Goal: Find specific page/section: Find specific page/section

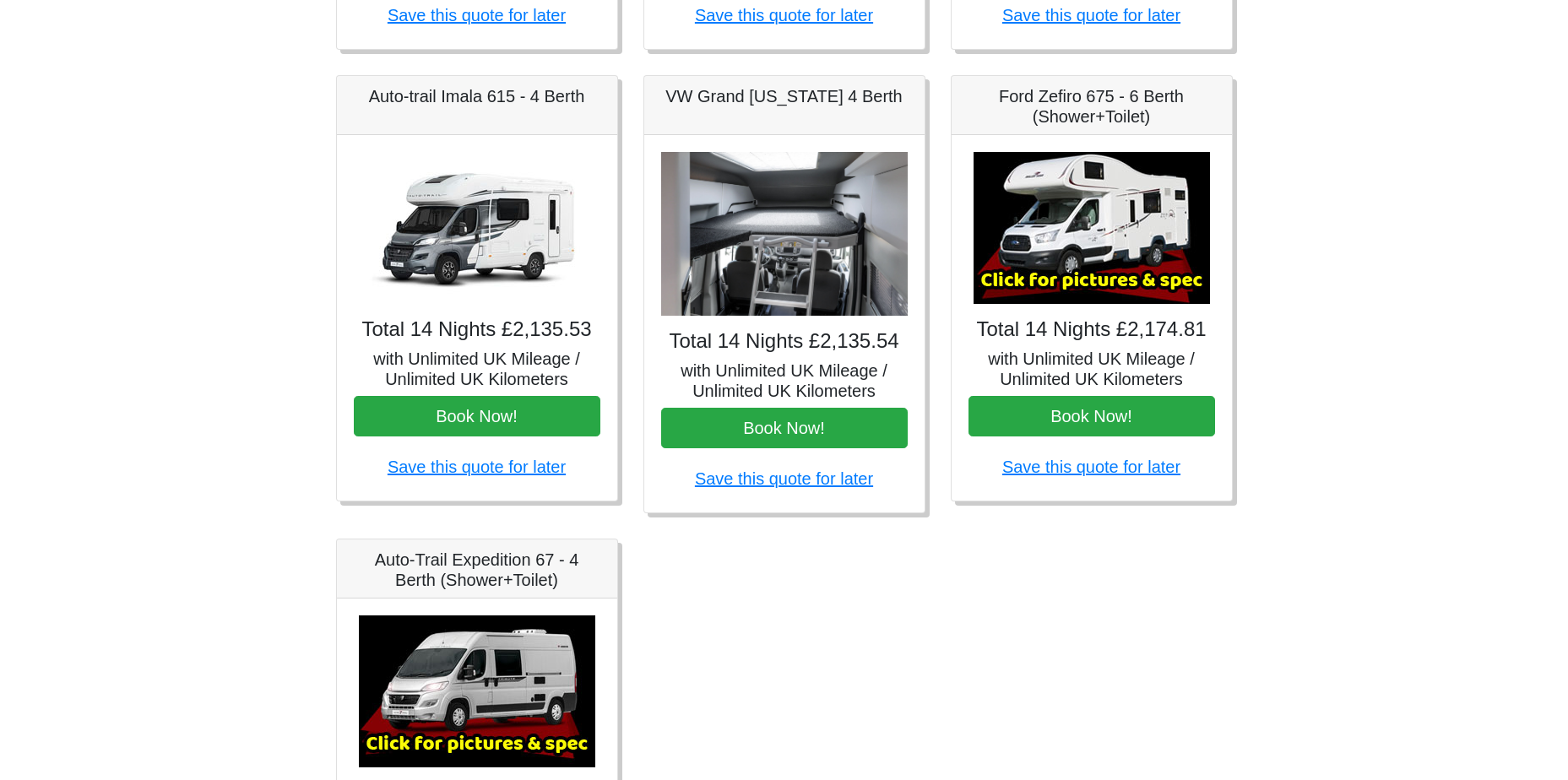
scroll to position [676, 0]
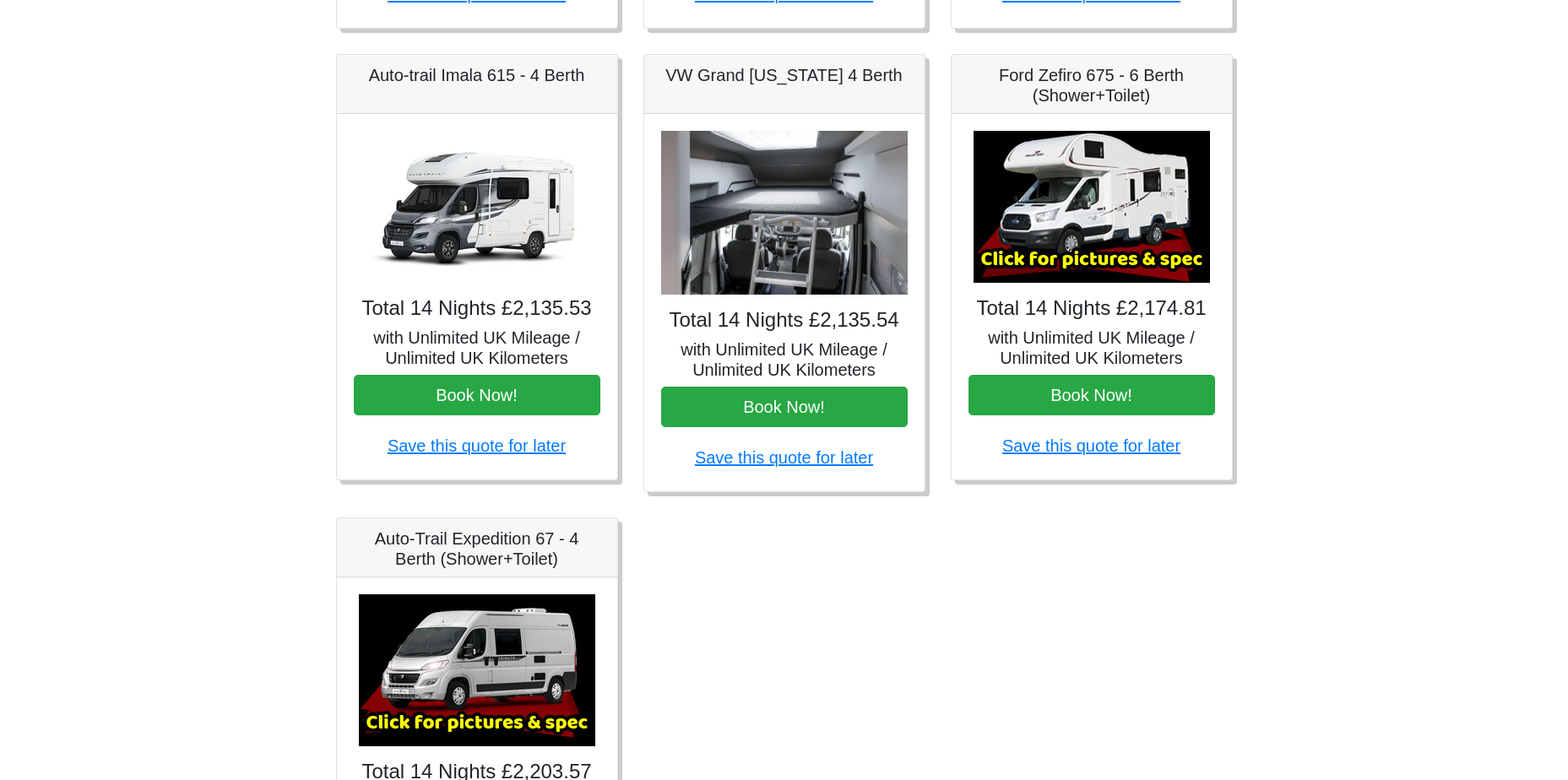
click at [1084, 220] on img at bounding box center [1092, 206] width 237 height 152
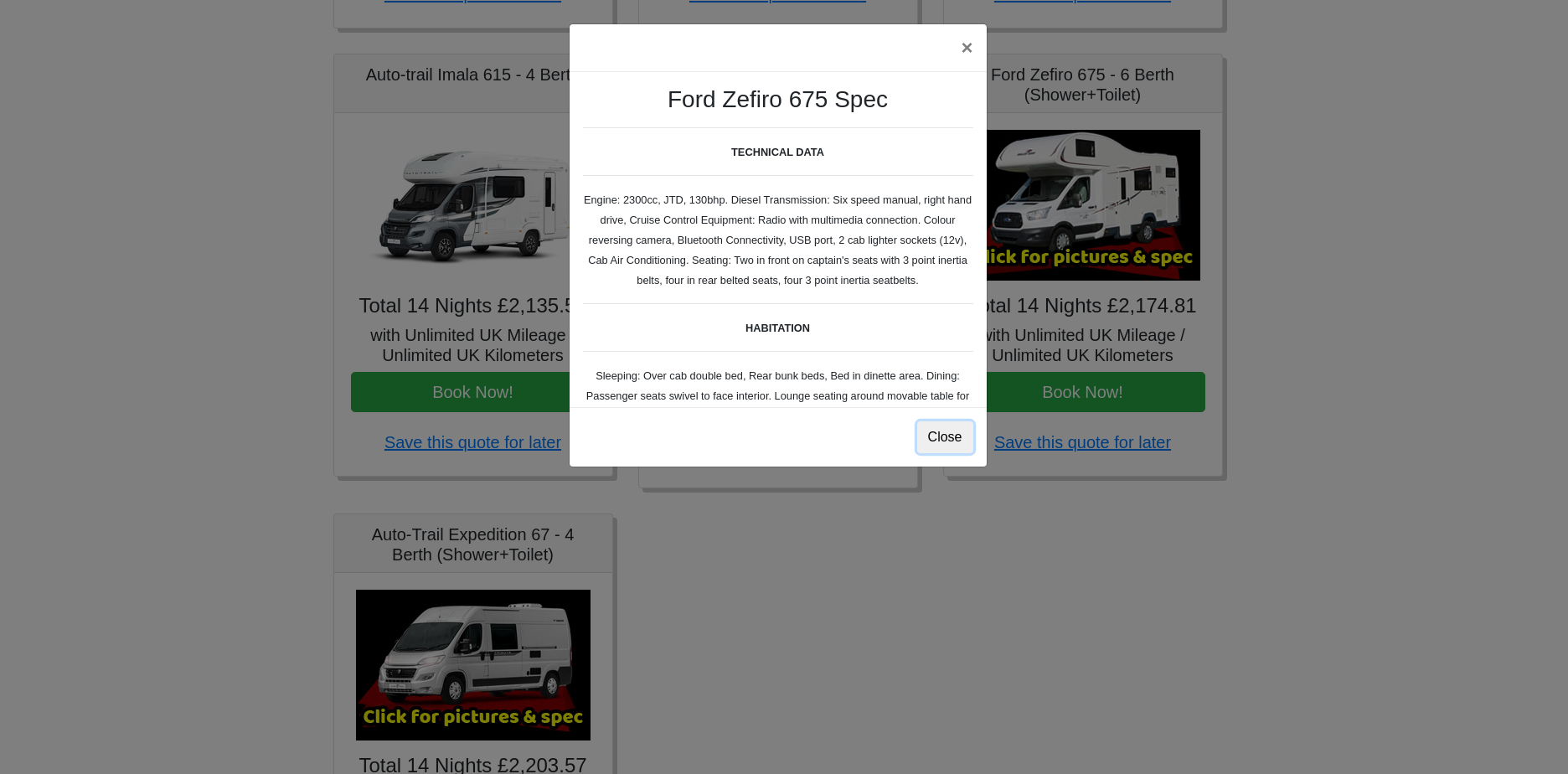
click at [944, 442] on button "Close" at bounding box center [945, 438] width 56 height 32
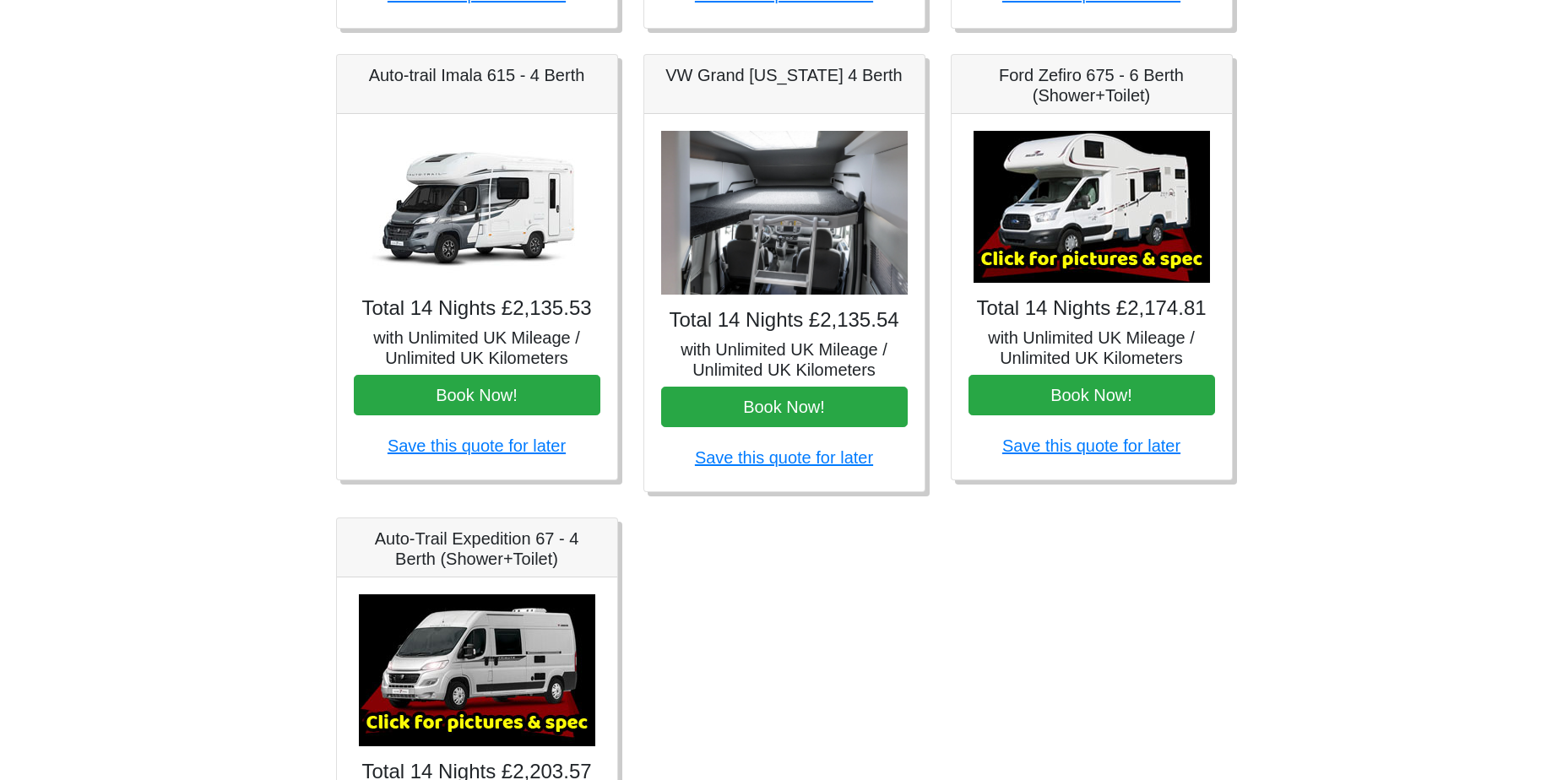
click at [483, 227] on img at bounding box center [476, 206] width 237 height 152
click at [458, 192] on img at bounding box center [476, 206] width 237 height 152
click at [512, 187] on img at bounding box center [476, 206] width 237 height 152
click at [528, 146] on img at bounding box center [476, 206] width 237 height 152
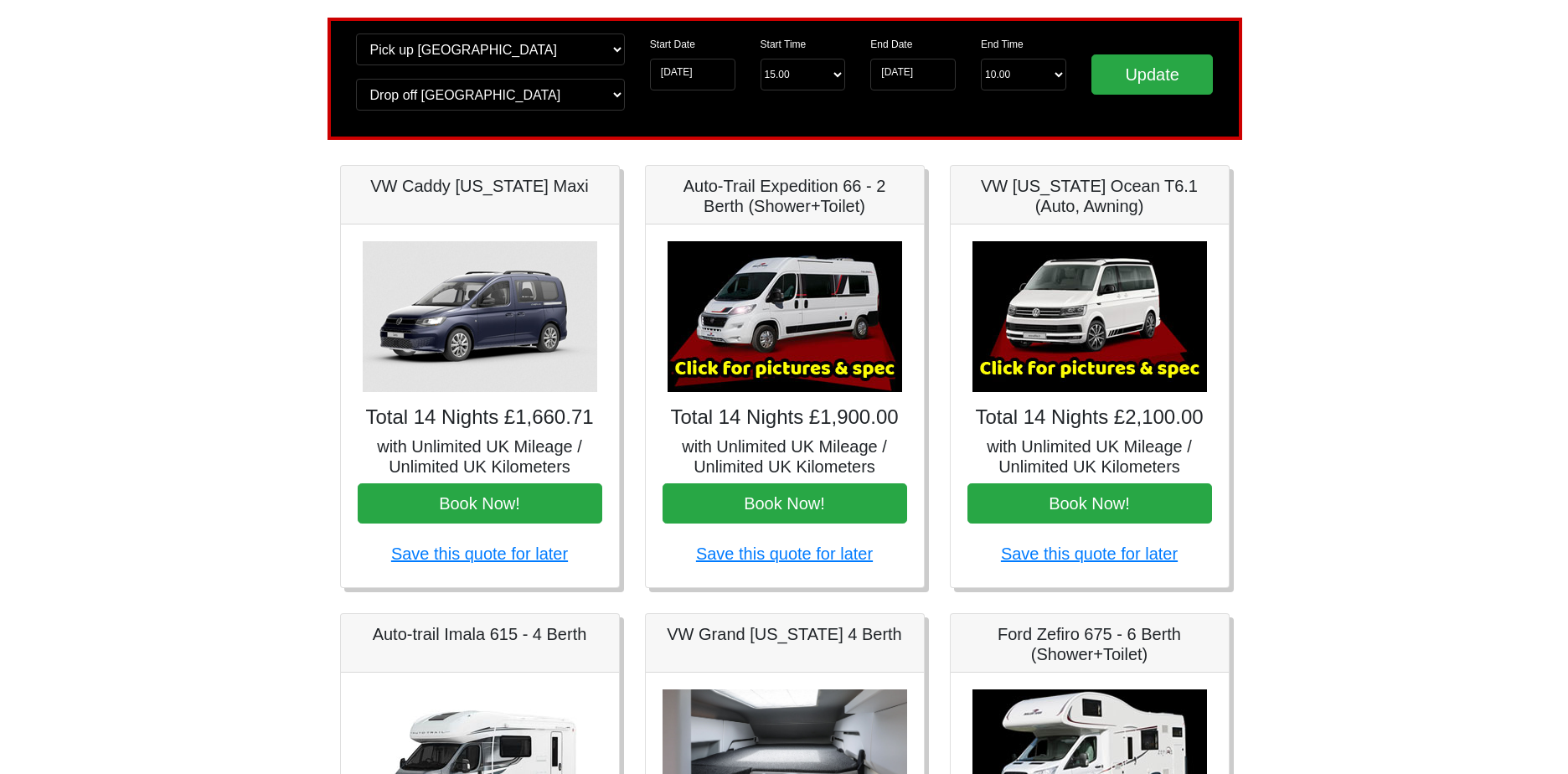
scroll to position [84, 0]
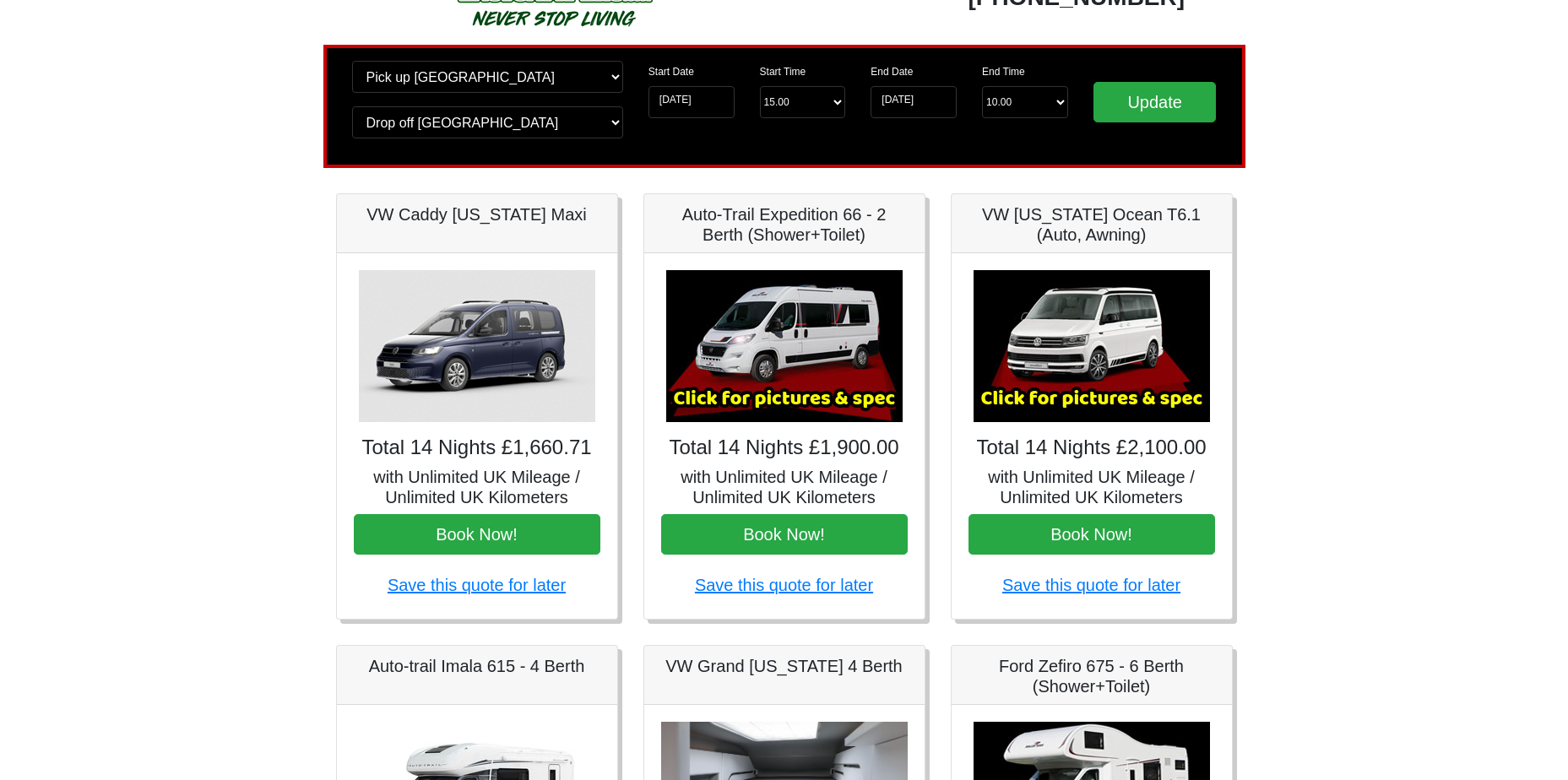
click at [796, 393] on img at bounding box center [784, 346] width 237 height 152
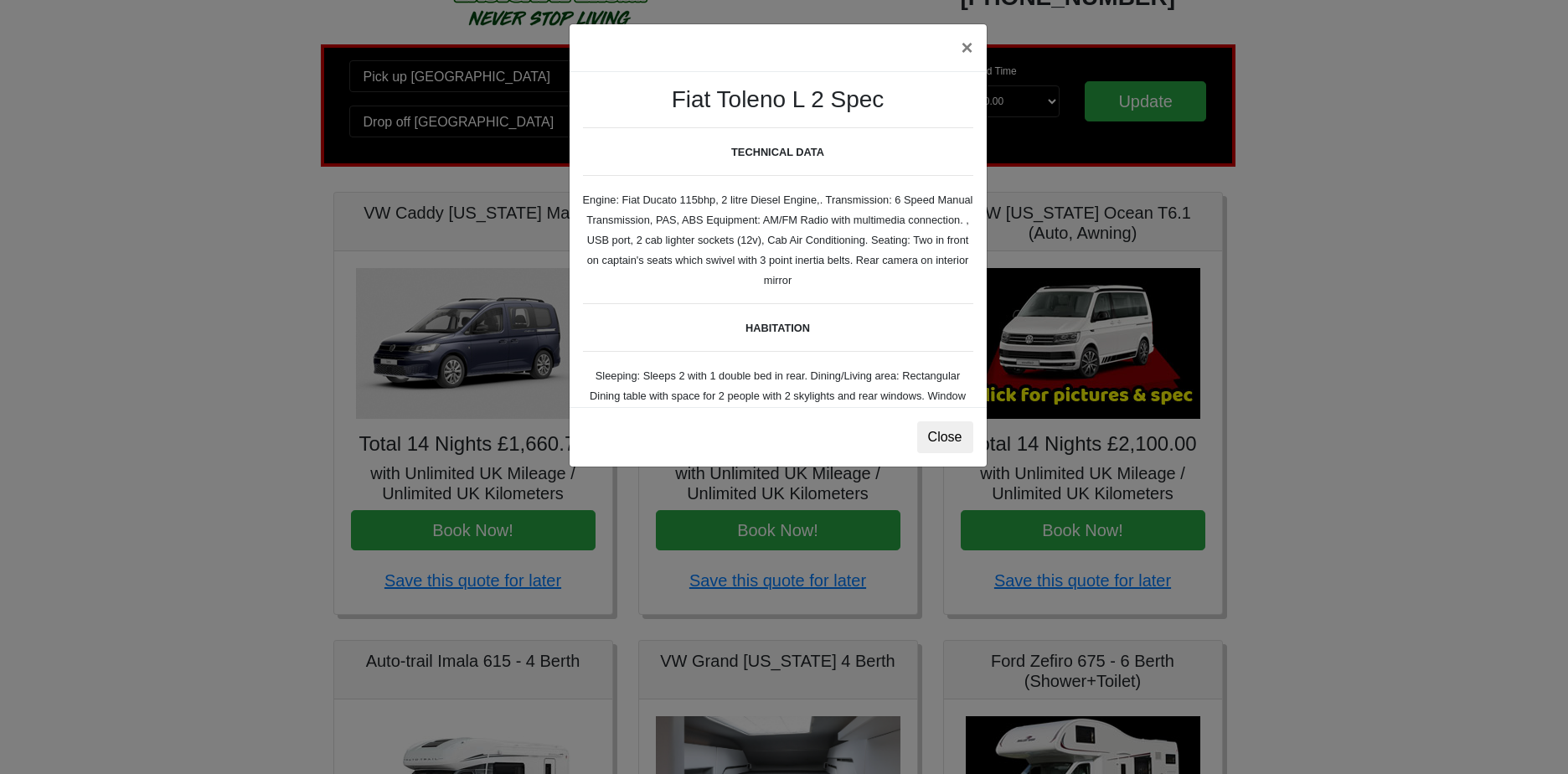
click at [758, 325] on b "HABITATION" at bounding box center [777, 328] width 64 height 13
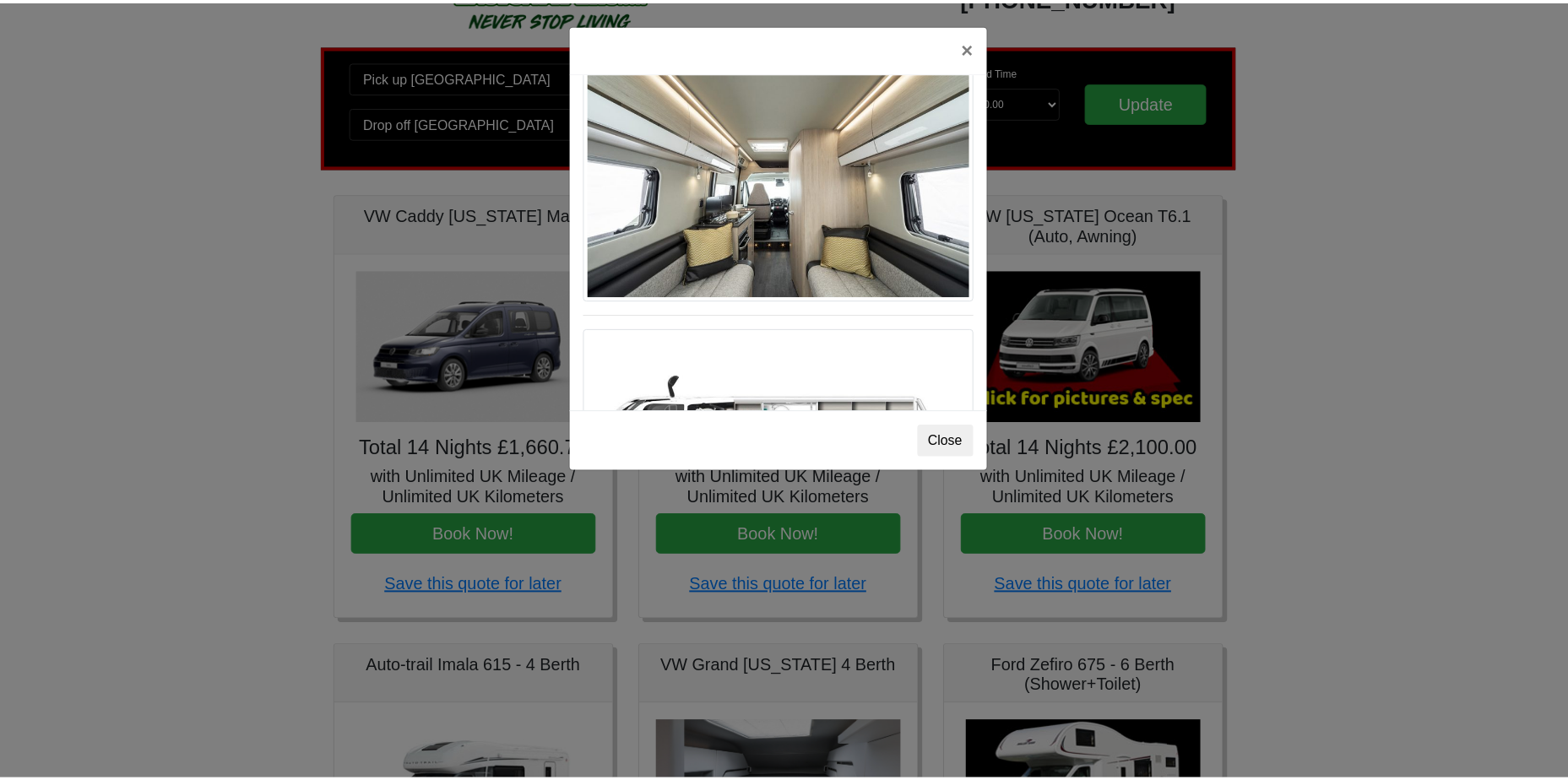
scroll to position [816, 0]
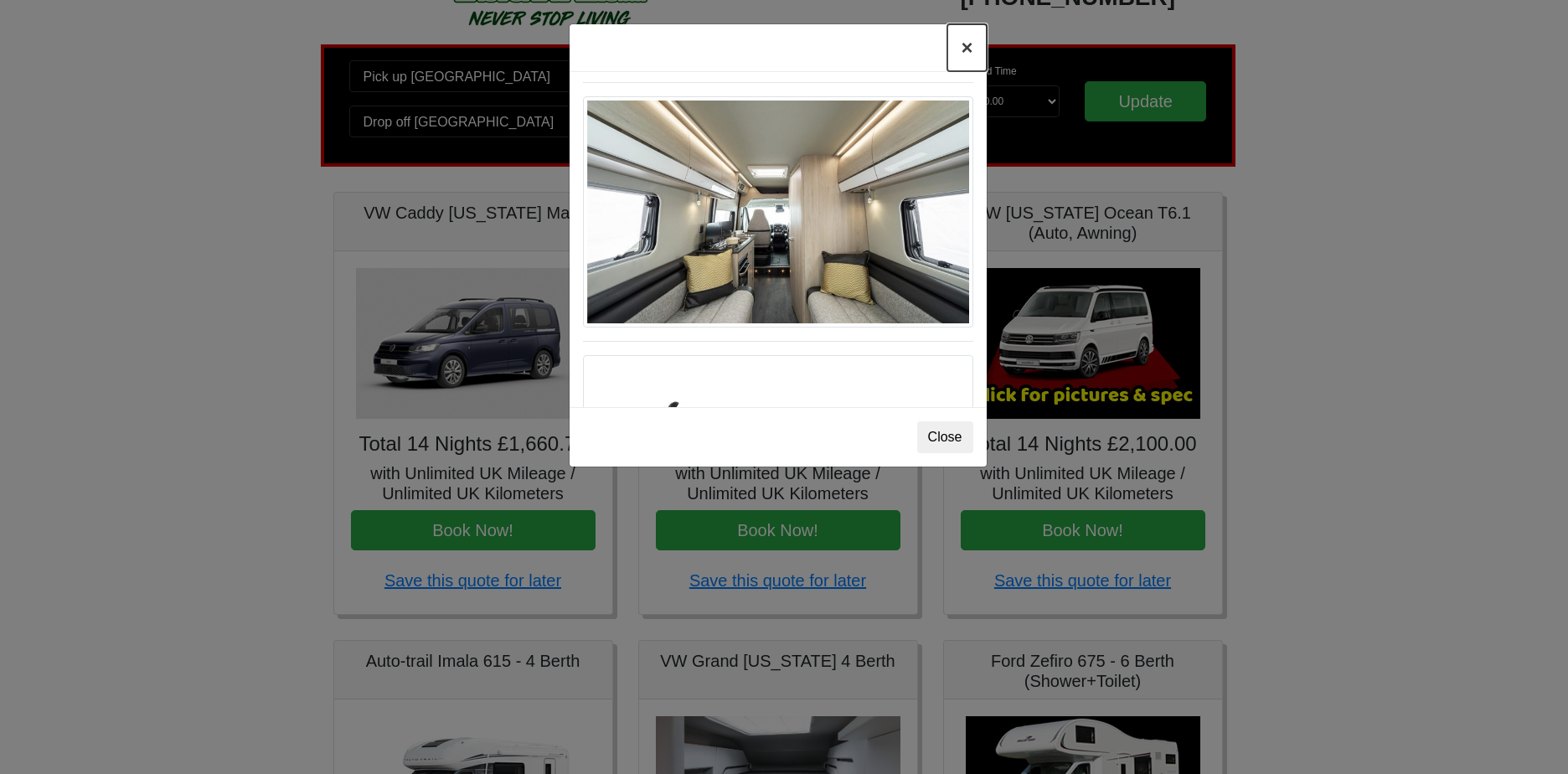
click at [966, 55] on button "×" at bounding box center [966, 47] width 38 height 47
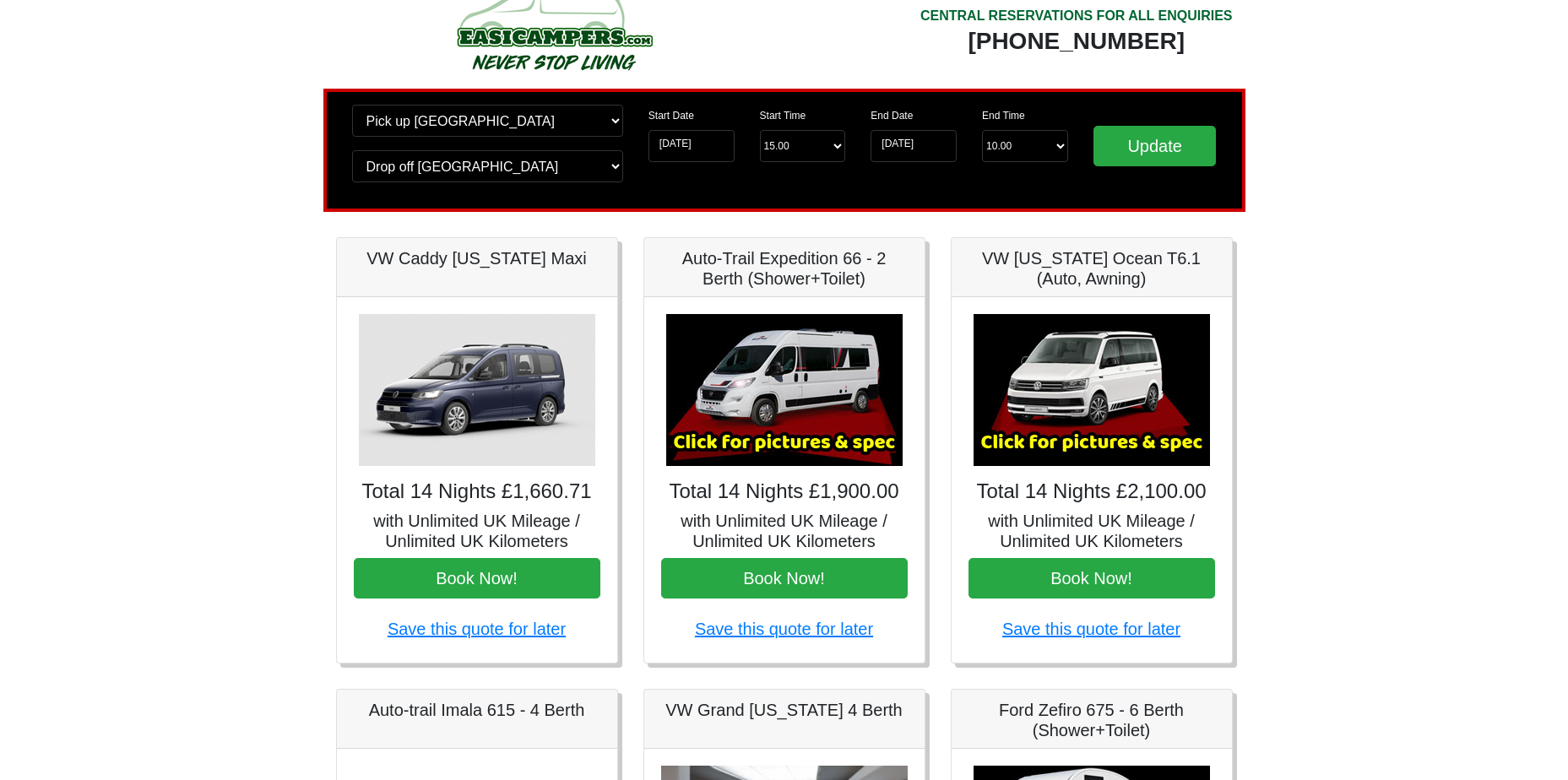
scroll to position [0, 0]
